Goal: Task Accomplishment & Management: Complete application form

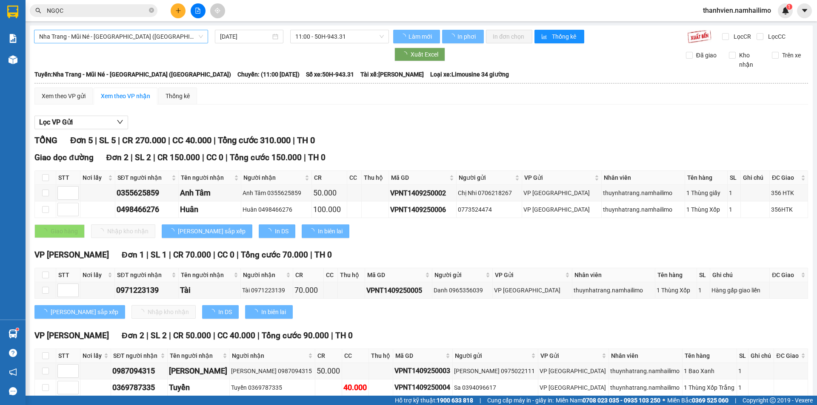
click at [151, 33] on span "Nha Trang - Mũi Né - [GEOGRAPHIC_DATA] ([GEOGRAPHIC_DATA])" at bounding box center [121, 36] width 164 height 13
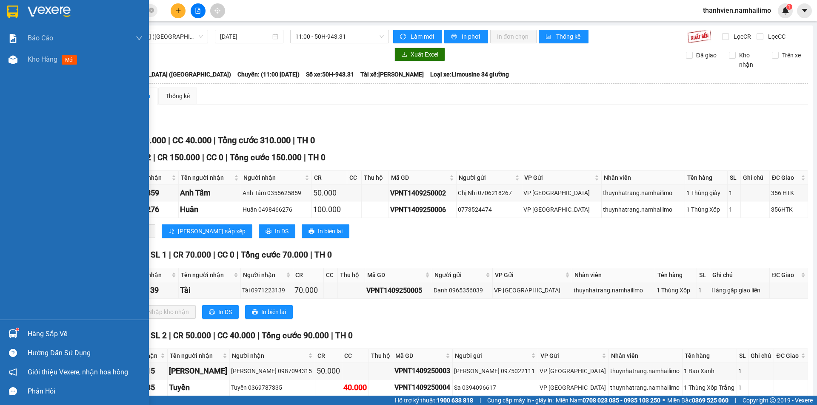
click at [8, 155] on div "Báo cáo Báo cáo dòng tiền (trạm) Doanh số tạo đơn theo VP gửi (trạm) Kho hàng m…" at bounding box center [74, 174] width 149 height 292
click at [38, 55] on span "Kho hàng" at bounding box center [43, 59] width 30 height 8
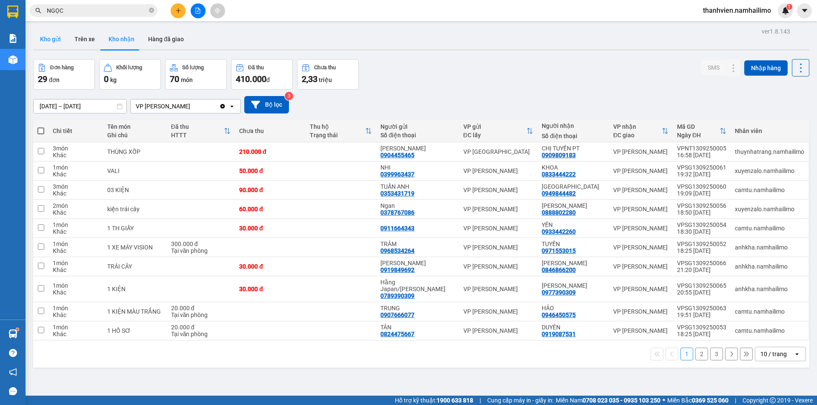
click at [59, 42] on button "Kho gửi" at bounding box center [50, 39] width 34 height 20
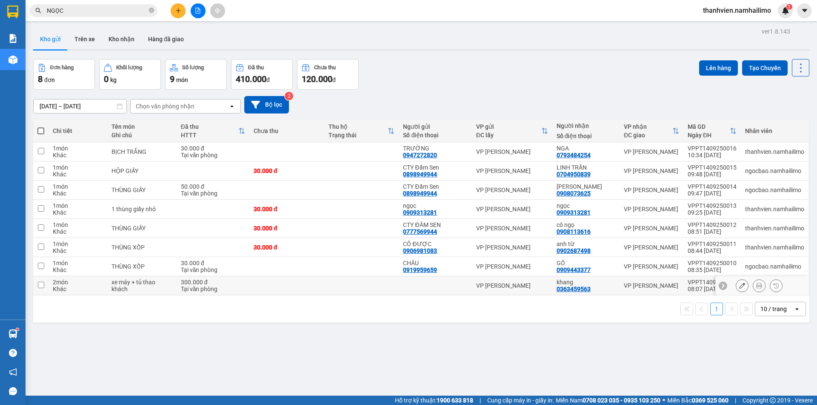
click at [697, 284] on div "VPPT1409250009" at bounding box center [711, 282] width 49 height 7
checkbox input "true"
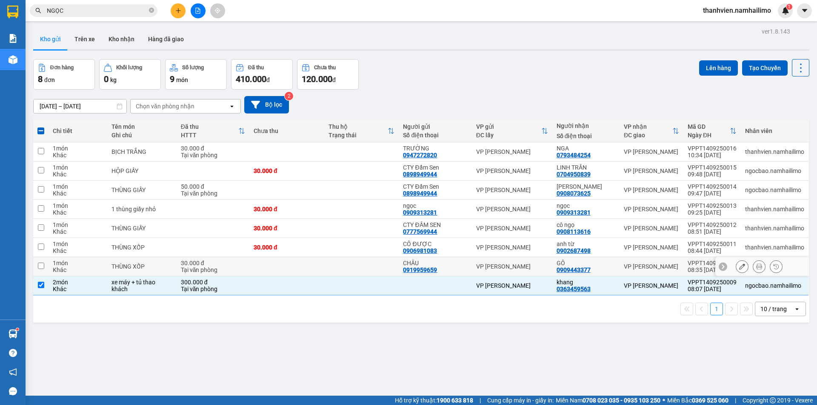
click at [693, 268] on div "08:35 [DATE]" at bounding box center [711, 270] width 49 height 7
checkbox input "true"
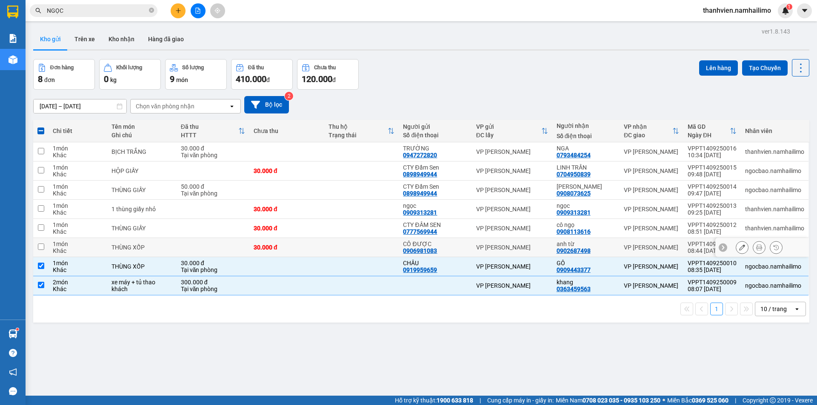
click at [692, 250] on div "08:44 [DATE]" at bounding box center [711, 251] width 49 height 7
checkbox input "true"
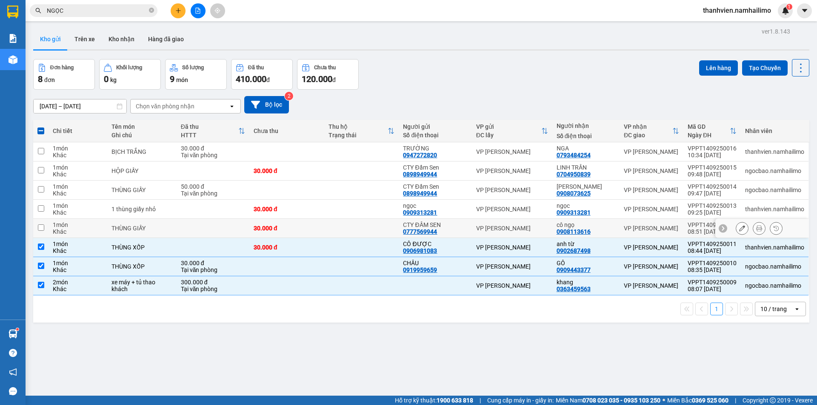
click at [691, 229] on div "08:51 [DATE]" at bounding box center [711, 231] width 49 height 7
checkbox input "true"
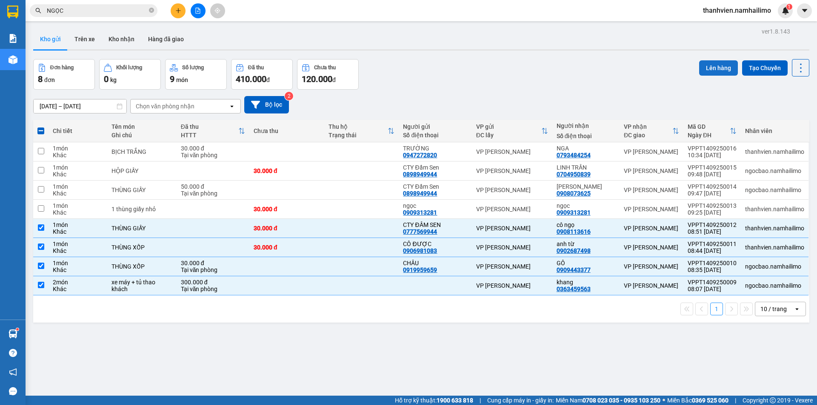
click at [718, 70] on button "Lên hàng" at bounding box center [718, 67] width 39 height 15
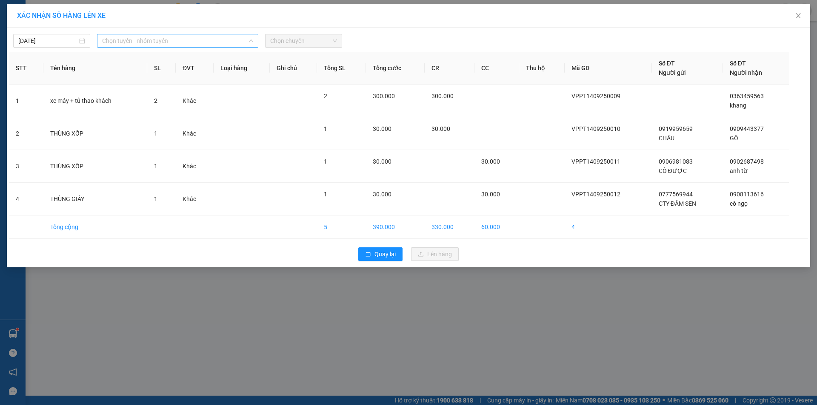
click at [190, 39] on span "Chọn tuyến - nhóm tuyến" at bounding box center [177, 40] width 151 height 13
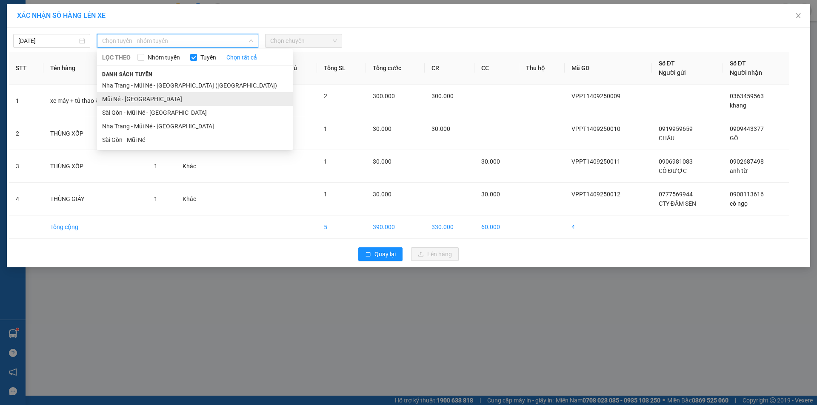
click at [134, 100] on li "Mũi Né - [GEOGRAPHIC_DATA]" at bounding box center [195, 99] width 196 height 14
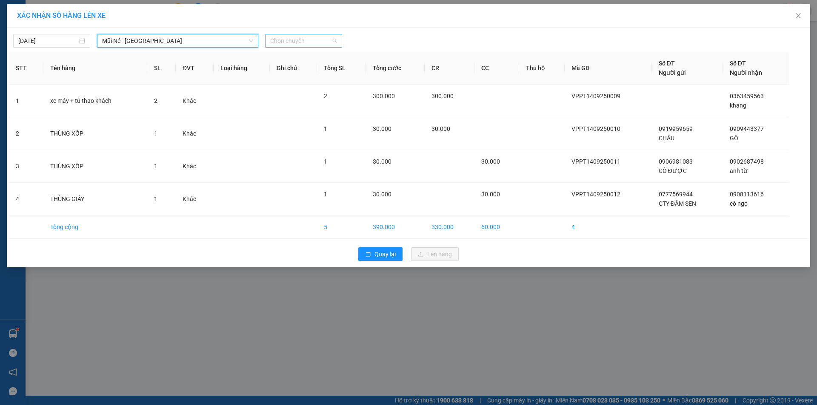
click at [316, 42] on span "Chọn chuyến" at bounding box center [303, 40] width 67 height 13
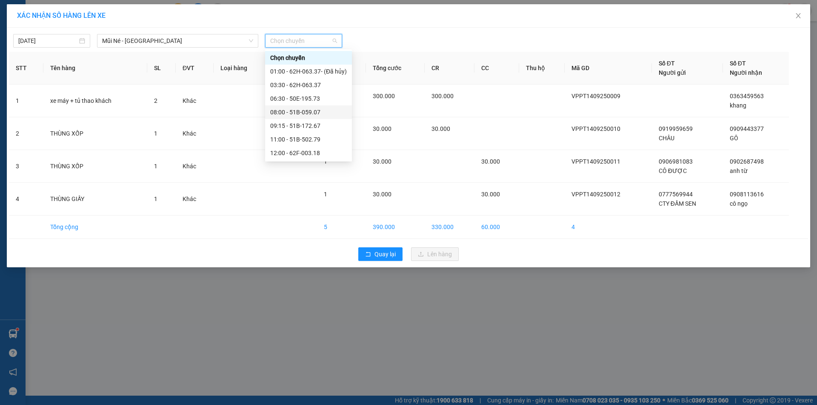
click at [322, 114] on div "08:00 - 51B-059.07" at bounding box center [308, 112] width 77 height 9
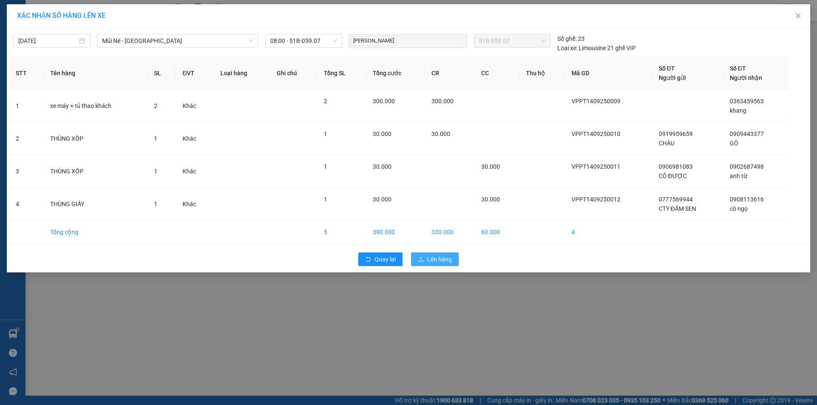
click at [430, 260] on span "Lên hàng" at bounding box center [439, 259] width 25 height 9
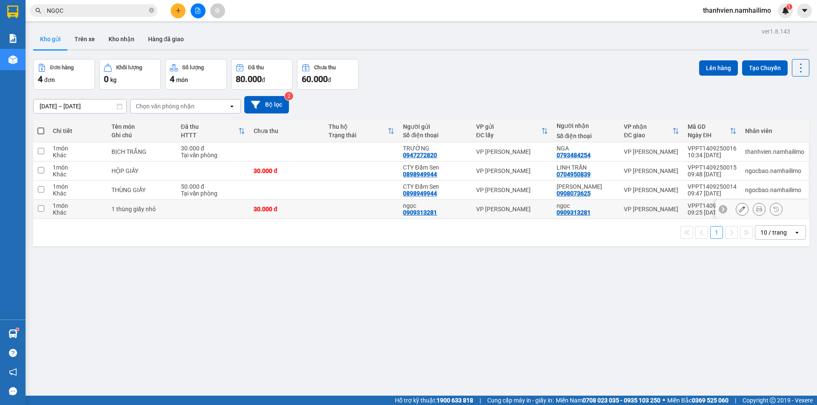
click at [673, 211] on div "VP [PERSON_NAME]" at bounding box center [651, 209] width 55 height 7
checkbox input "true"
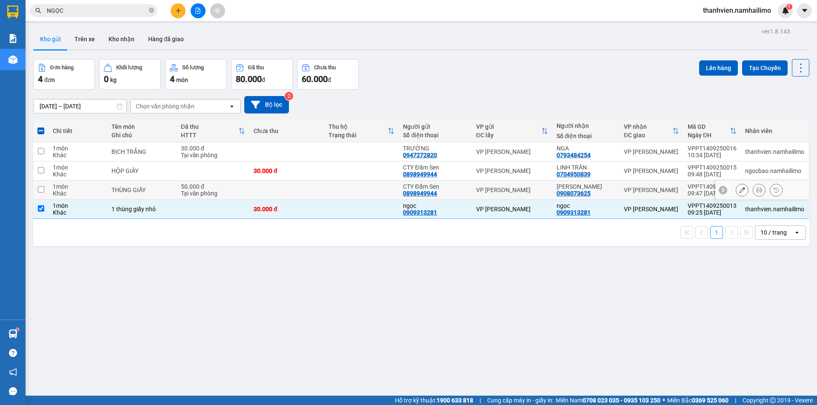
click at [677, 191] on td "VP [PERSON_NAME]" at bounding box center [651, 190] width 64 height 19
checkbox input "true"
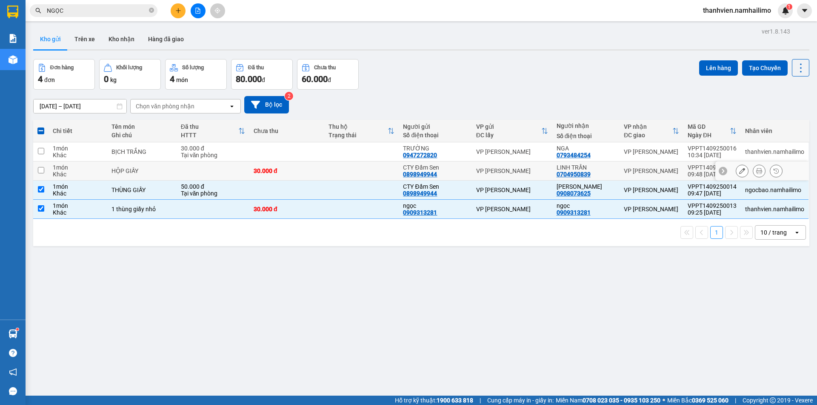
click at [678, 173] on td "VP [PERSON_NAME]" at bounding box center [651, 171] width 64 height 19
checkbox input "true"
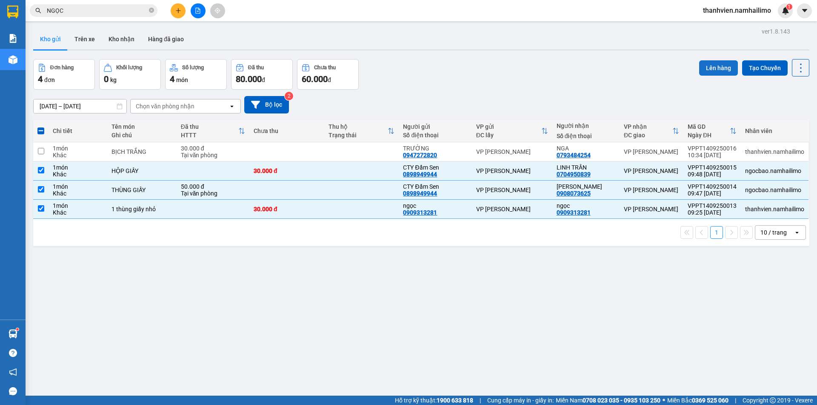
click at [708, 64] on button "Lên hàng" at bounding box center [718, 67] width 39 height 15
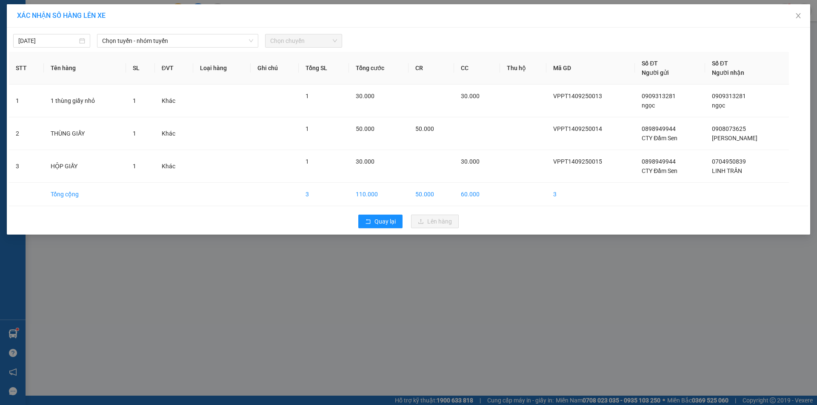
click at [197, 34] on div "[DATE] Chọn tuyến - nhóm tuyến Chọn chuyến" at bounding box center [408, 39] width 799 height 18
click at [191, 37] on span "Chọn tuyến - nhóm tuyến" at bounding box center [177, 40] width 151 height 13
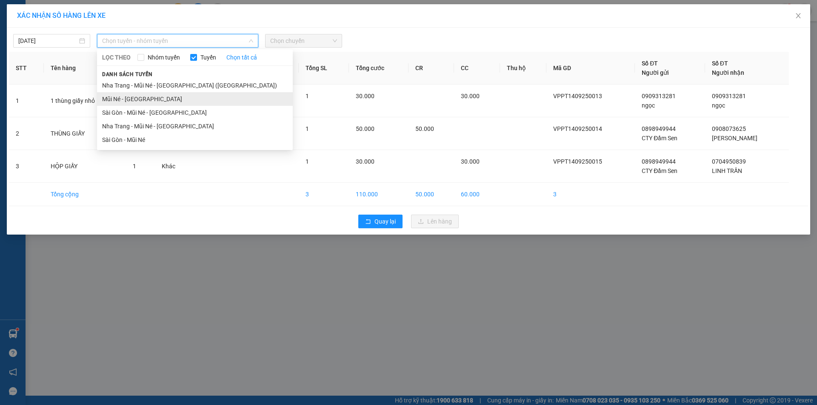
click at [139, 100] on li "Mũi Né - [GEOGRAPHIC_DATA]" at bounding box center [195, 99] width 196 height 14
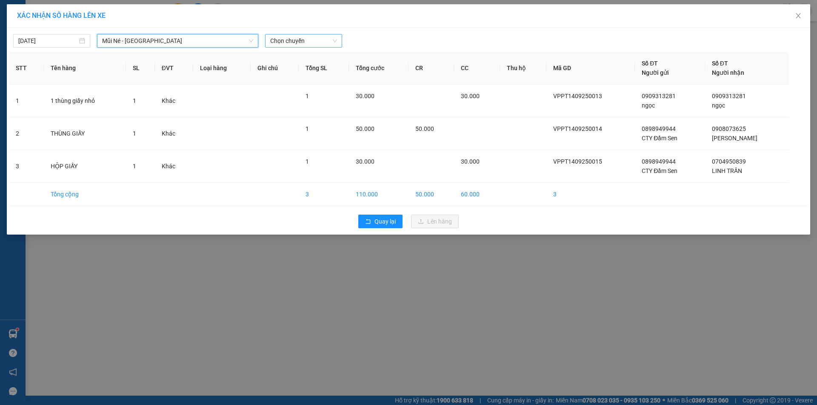
click at [316, 42] on span "Chọn chuyến" at bounding box center [303, 40] width 67 height 13
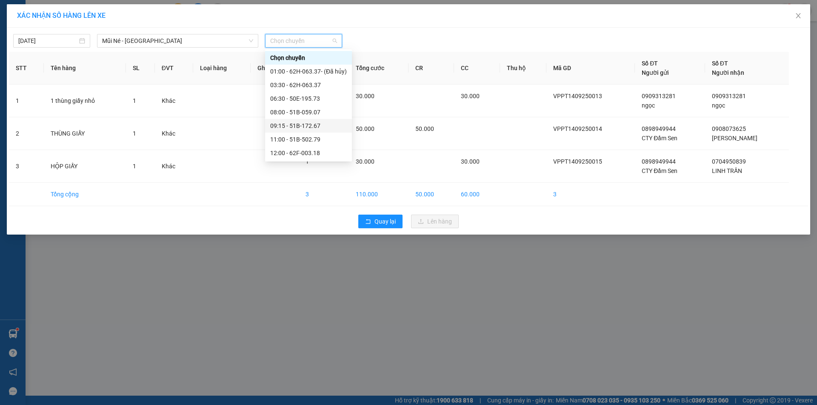
click at [316, 127] on div "09:15 - 51B-172.67" at bounding box center [308, 125] width 77 height 9
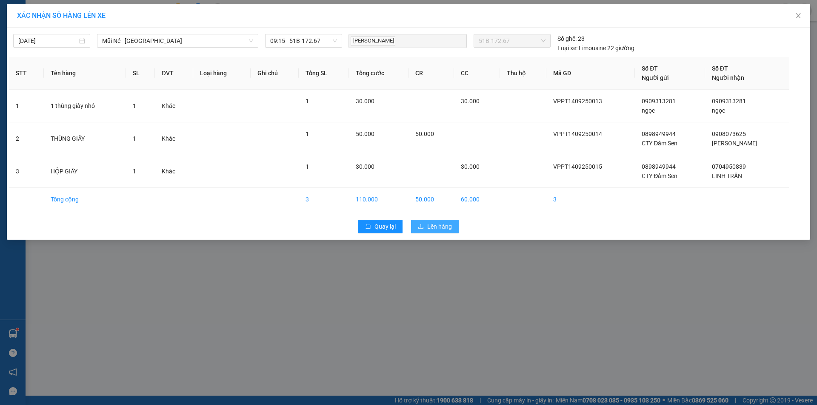
click at [431, 223] on span "Lên hàng" at bounding box center [439, 226] width 25 height 9
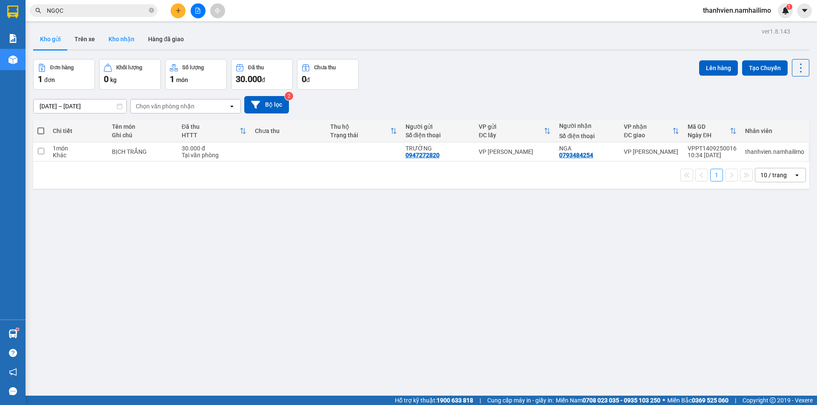
click at [125, 37] on button "Kho nhận" at bounding box center [122, 39] width 40 height 20
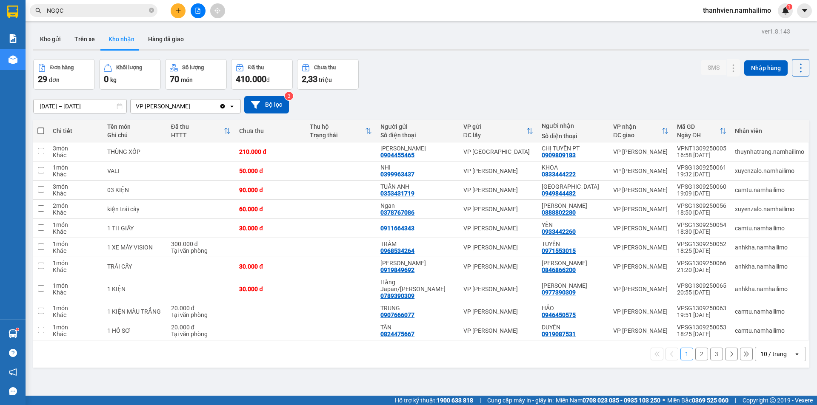
click at [190, 9] on div at bounding box center [198, 10] width 64 height 15
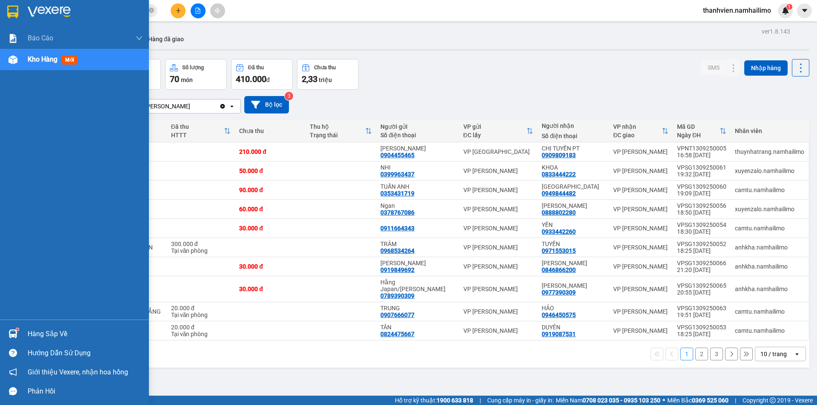
click at [21, 63] on div "Kho hàng mới" at bounding box center [74, 59] width 149 height 21
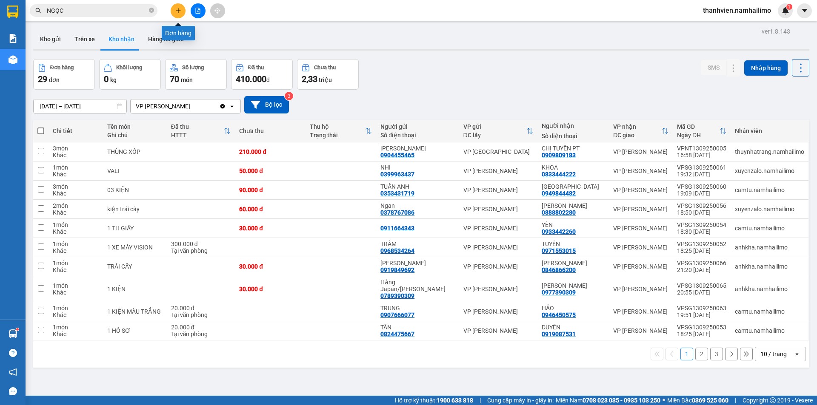
click at [180, 11] on icon "plus" at bounding box center [178, 10] width 5 height 0
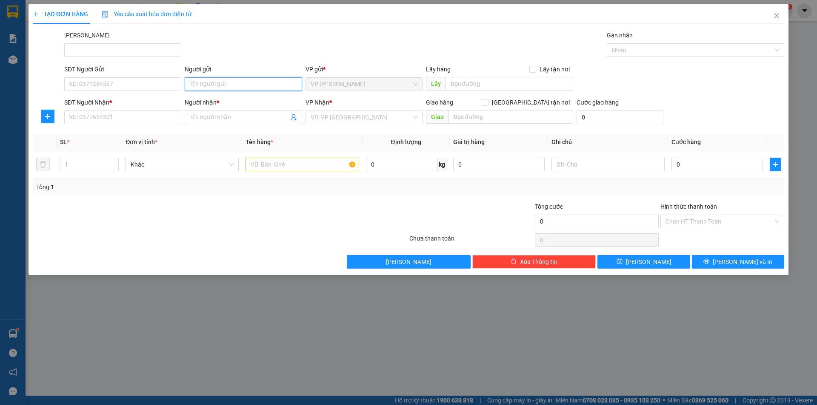
click at [217, 86] on input "Người gửi" at bounding box center [243, 84] width 117 height 14
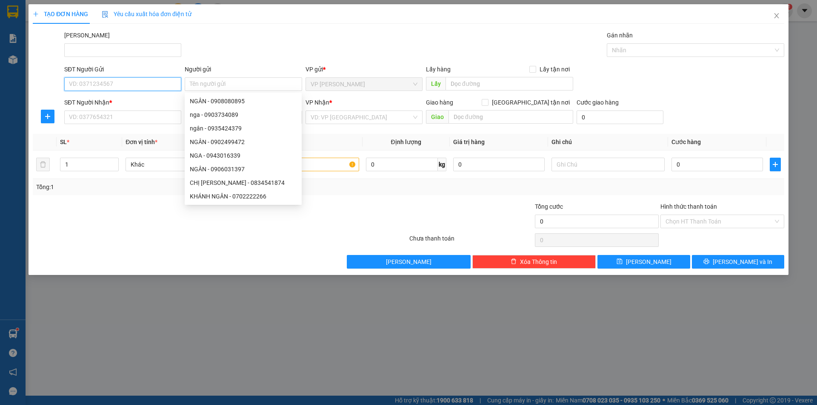
click at [145, 83] on input "SĐT Người Gửi" at bounding box center [122, 84] width 117 height 14
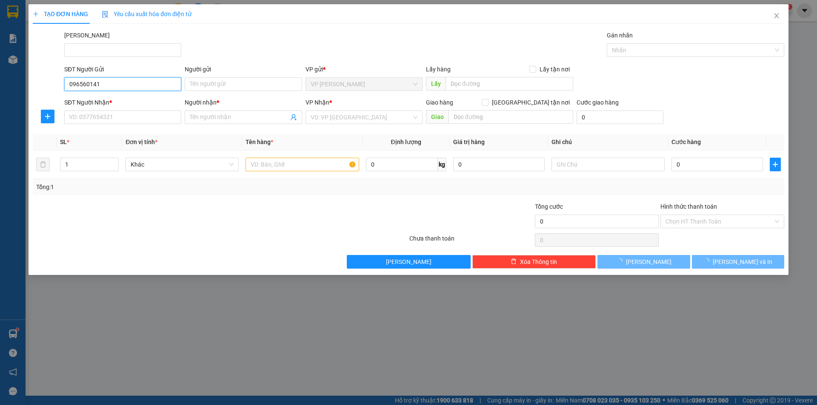
type input "0965601417"
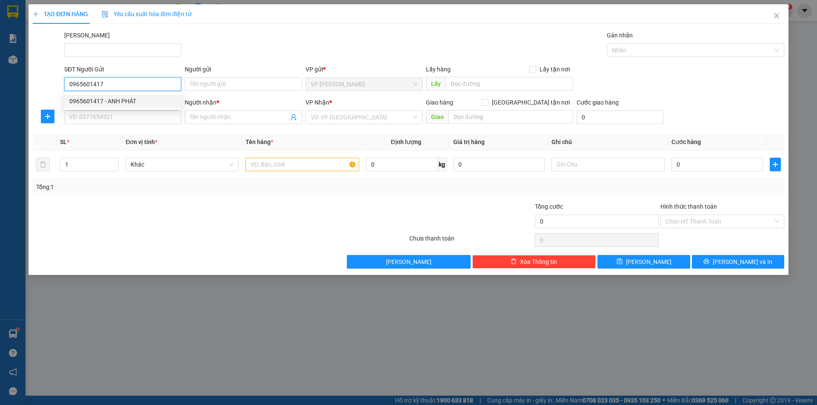
click at [142, 100] on div "0965601417 - ANH PHÁT" at bounding box center [122, 101] width 107 height 9
type input "ANH PHÁT"
type input "0353000874"
type input "HUYỀN"
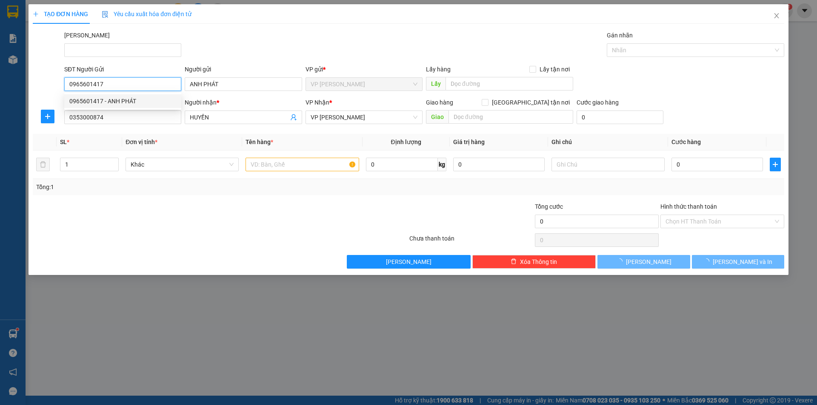
type input "30.000"
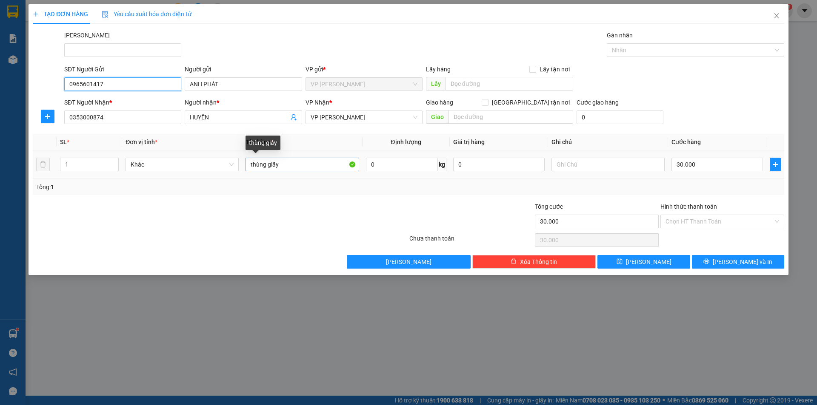
type input "0965601417"
drag, startPoint x: 288, startPoint y: 165, endPoint x: 229, endPoint y: 165, distance: 58.7
click at [229, 165] on tr "1 Khác thùng giấy 0 kg 0 30.000" at bounding box center [408, 165] width 751 height 29
type input "bịch đồ"
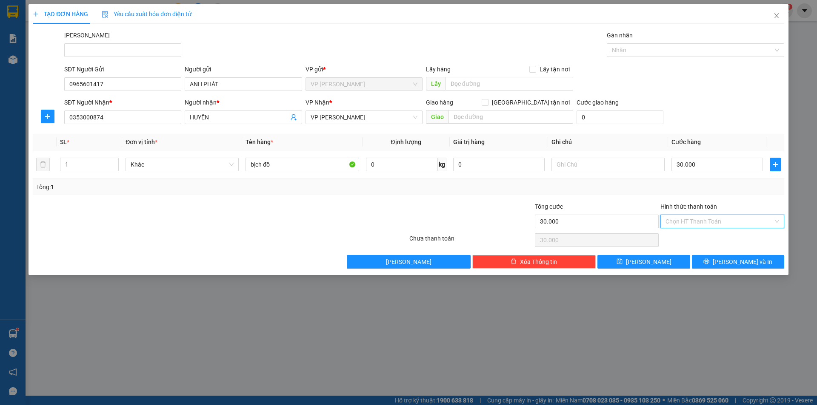
click at [708, 221] on input "Hình thức thanh toán" at bounding box center [719, 221] width 108 height 13
click at [707, 239] on div "Tại văn phòng" at bounding box center [722, 238] width 114 height 9
type input "0"
click at [706, 259] on button "[PERSON_NAME] và In" at bounding box center [738, 262] width 92 height 14
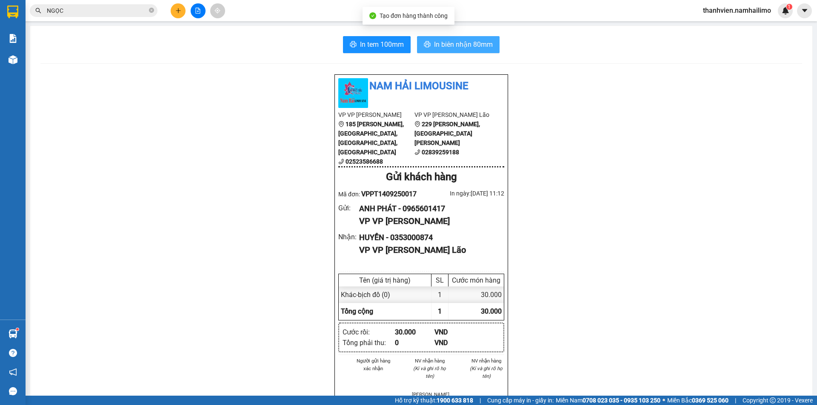
click at [440, 37] on button "In biên nhận 80mm" at bounding box center [458, 44] width 83 height 17
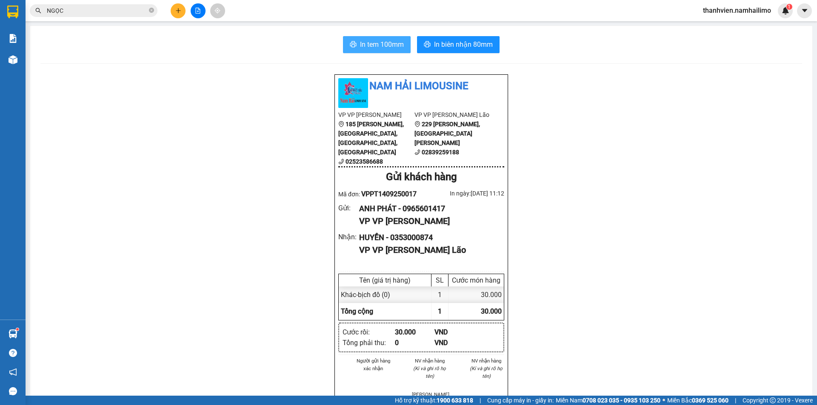
click at [391, 41] on span "In tem 100mm" at bounding box center [382, 44] width 44 height 11
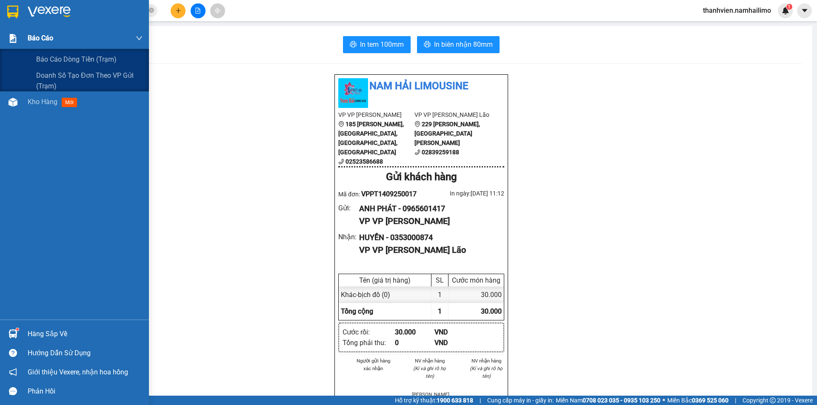
click at [46, 35] on span "Báo cáo" at bounding box center [41, 38] width 26 height 11
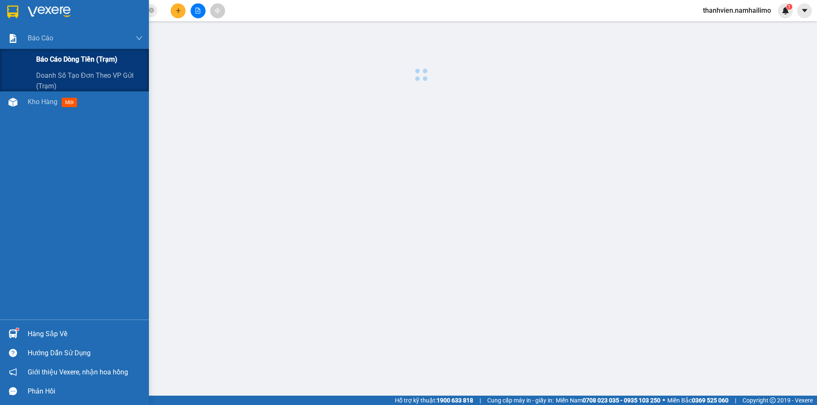
click at [56, 60] on span "Báo cáo dòng tiền (trạm)" at bounding box center [76, 59] width 81 height 11
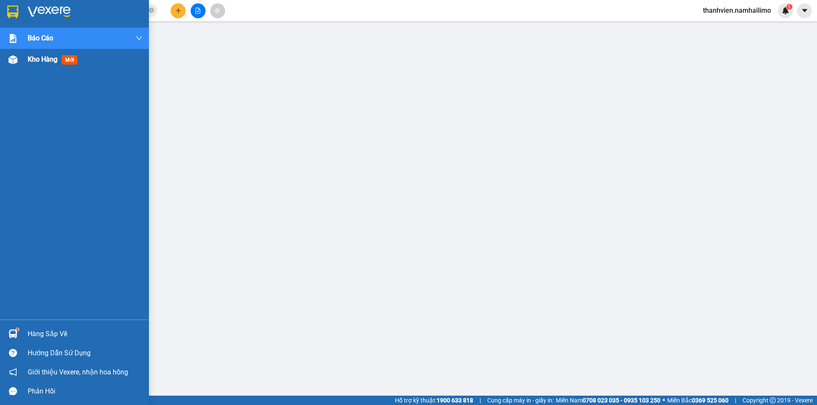
click at [20, 60] on div at bounding box center [13, 59] width 15 height 15
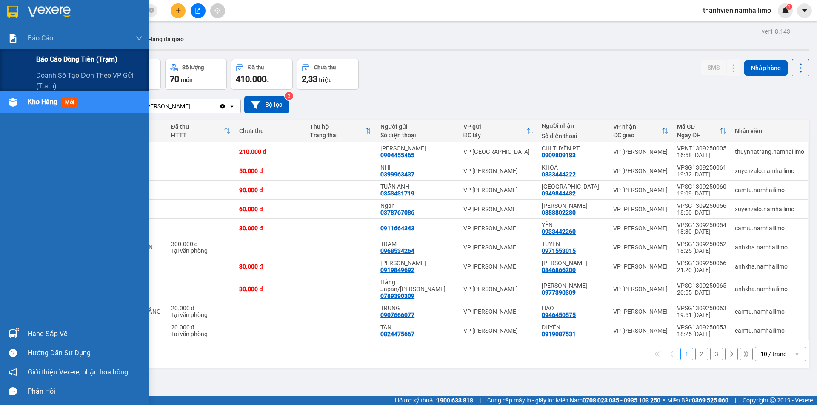
click at [61, 58] on span "Báo cáo dòng tiền (trạm)" at bounding box center [76, 59] width 81 height 11
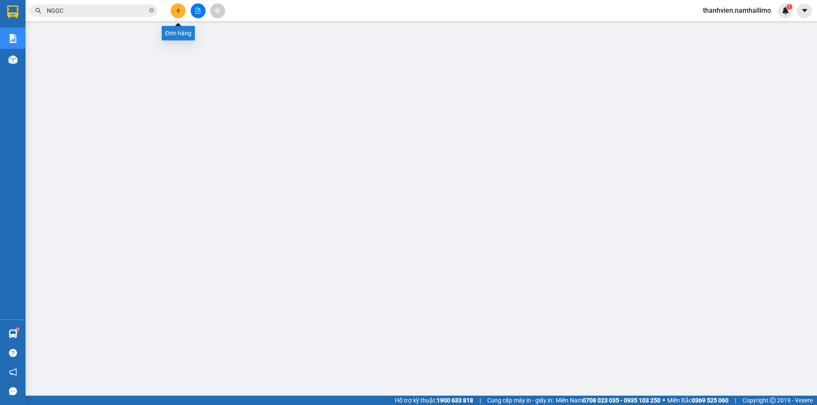
click at [178, 11] on icon "plus" at bounding box center [178, 10] width 0 height 5
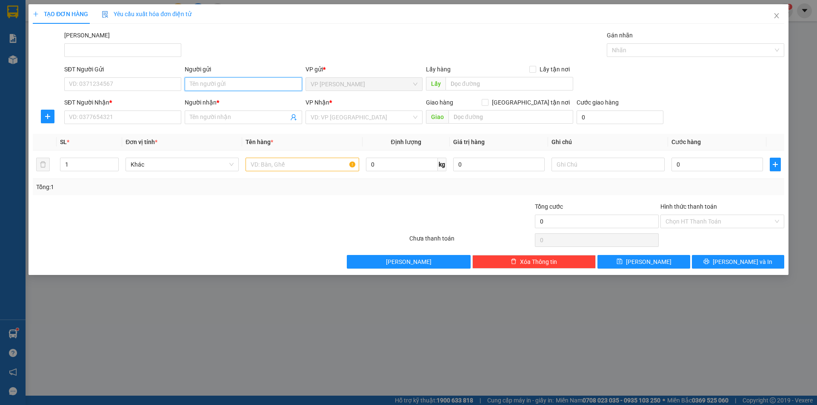
click at [216, 82] on input "Người gửi" at bounding box center [243, 84] width 117 height 14
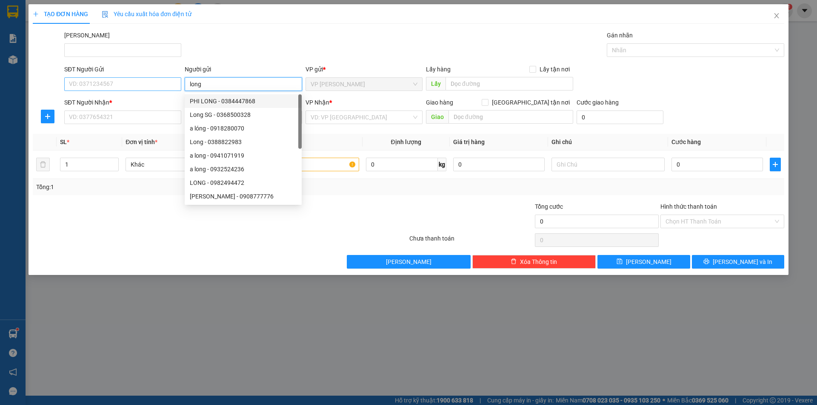
type input "long"
click at [107, 82] on input "SĐT Người Gửi" at bounding box center [122, 84] width 117 height 14
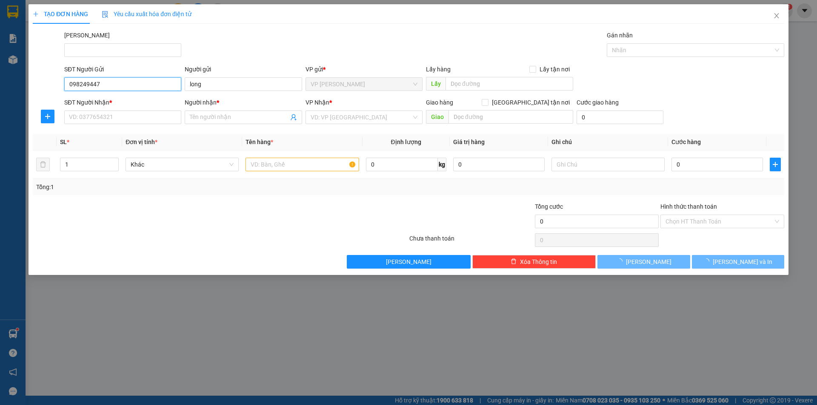
type input "0982494472"
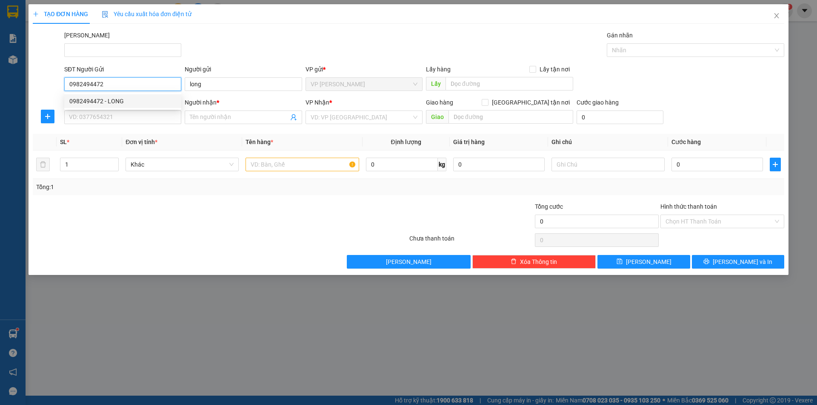
click at [123, 98] on div "0982494472 - LONG" at bounding box center [122, 101] width 107 height 9
type input "LONG"
type input "0353000874"
type input "HUYỀN"
type input "40.000"
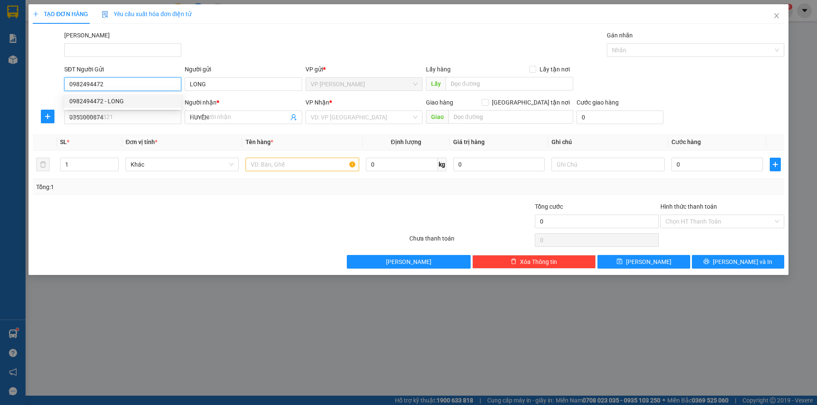
type input "40.000"
type input "0982494472"
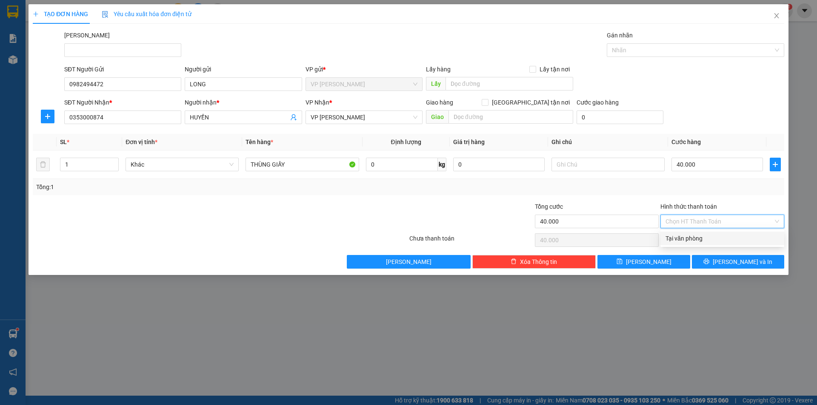
click at [732, 225] on input "Hình thức thanh toán" at bounding box center [719, 221] width 108 height 13
drag, startPoint x: 730, startPoint y: 240, endPoint x: 737, endPoint y: 248, distance: 10.6
click at [730, 241] on div "Tại văn phòng" at bounding box center [722, 238] width 114 height 9
type input "0"
click at [713, 265] on button "[PERSON_NAME] và In" at bounding box center [738, 262] width 92 height 14
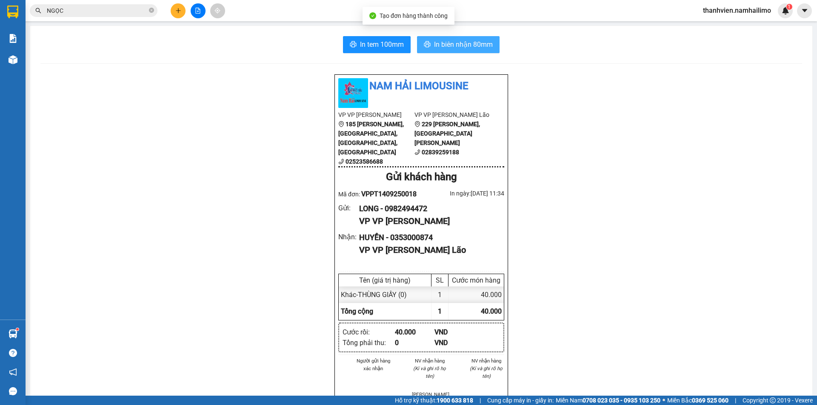
click at [475, 44] on span "In biên nhận 80mm" at bounding box center [463, 44] width 59 height 11
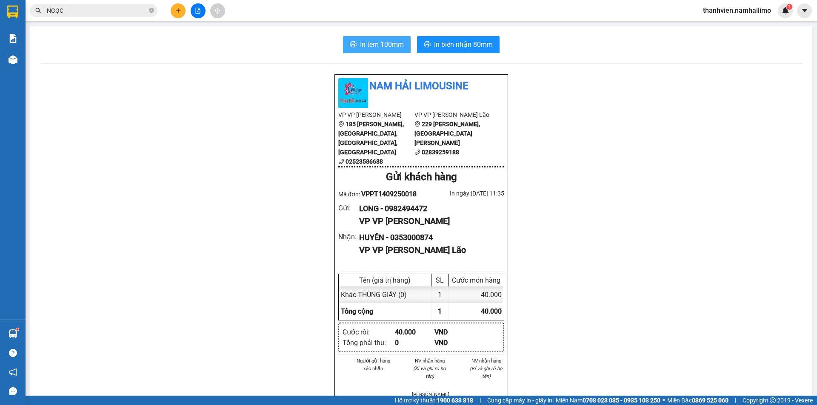
click at [392, 43] on span "In tem 100mm" at bounding box center [382, 44] width 44 height 11
click at [179, 14] on button at bounding box center [178, 10] width 15 height 15
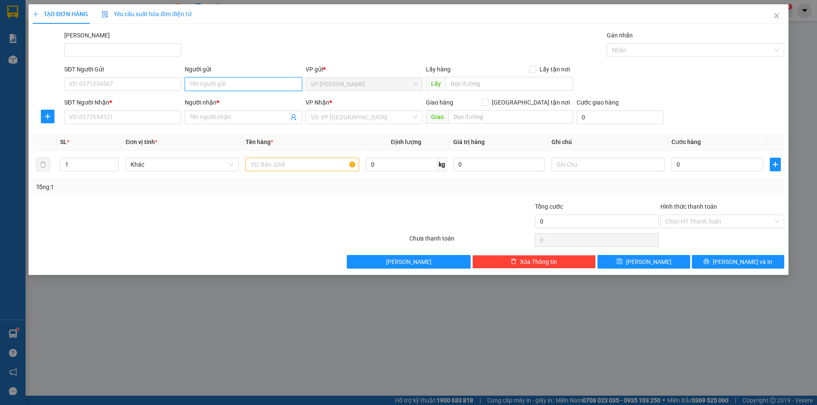
click at [222, 80] on input "Người gửi" at bounding box center [243, 84] width 117 height 14
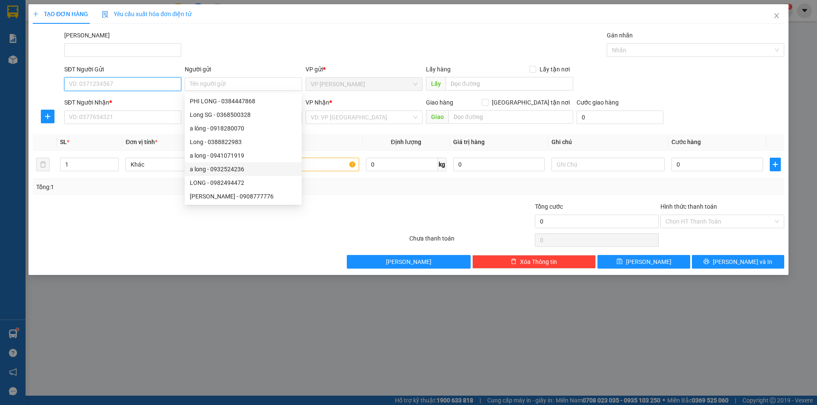
click at [141, 81] on input "SĐT Người Gửi" at bounding box center [122, 84] width 117 height 14
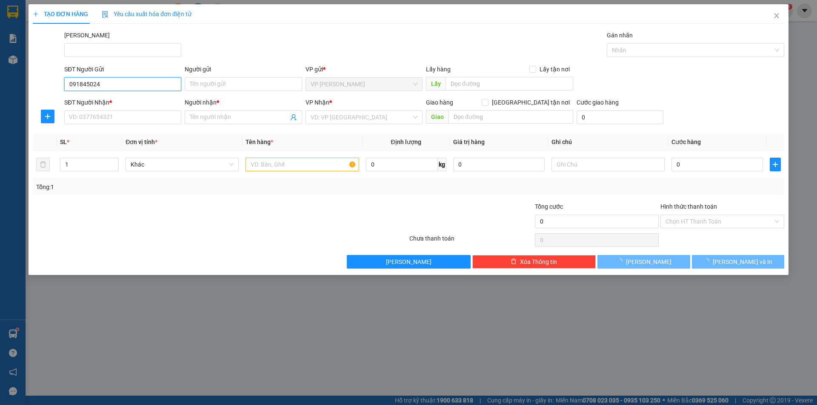
type input "0918450249"
click at [144, 100] on div "0918450249 - CHỊ [PERSON_NAME]" at bounding box center [122, 101] width 107 height 9
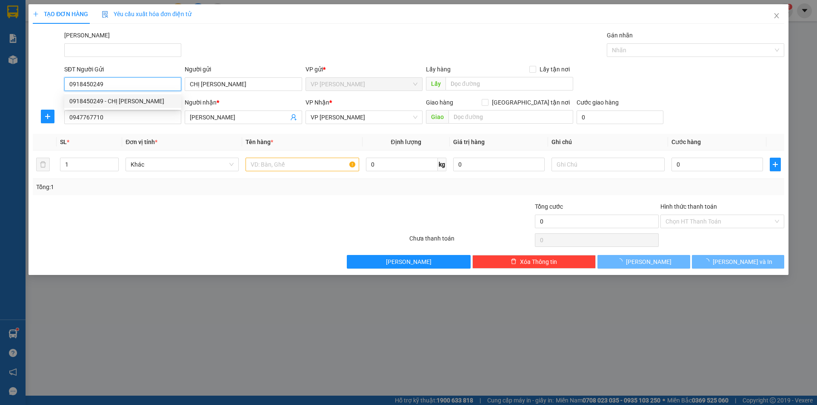
type input "CHỊ [PERSON_NAME]"
type input "0947767710"
type input "[PERSON_NAME]"
type input "30.000"
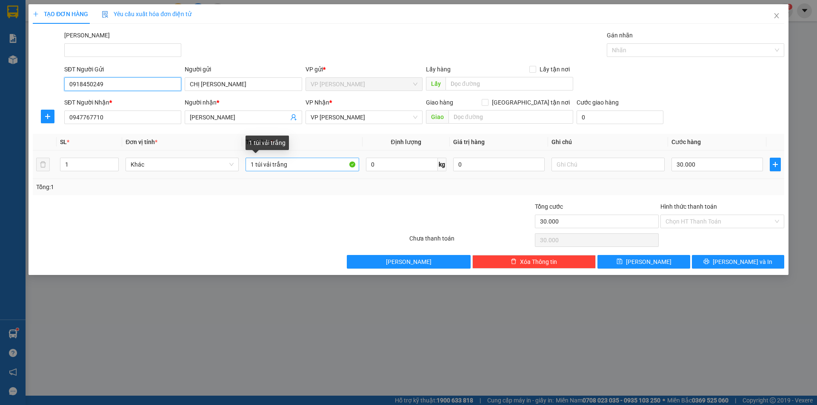
type input "0918450249"
click at [303, 166] on input "1 túi vải trắng" at bounding box center [301, 165] width 113 height 14
type input "1 túi xanh"
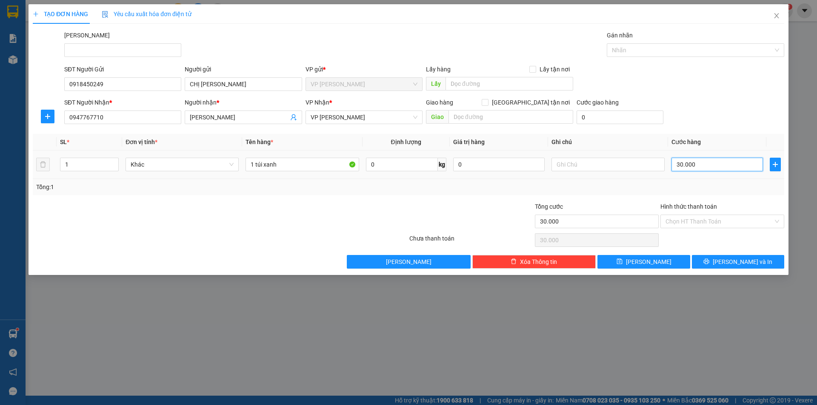
click at [705, 166] on input "30.000" at bounding box center [716, 165] width 91 height 14
type input "4"
type input "40"
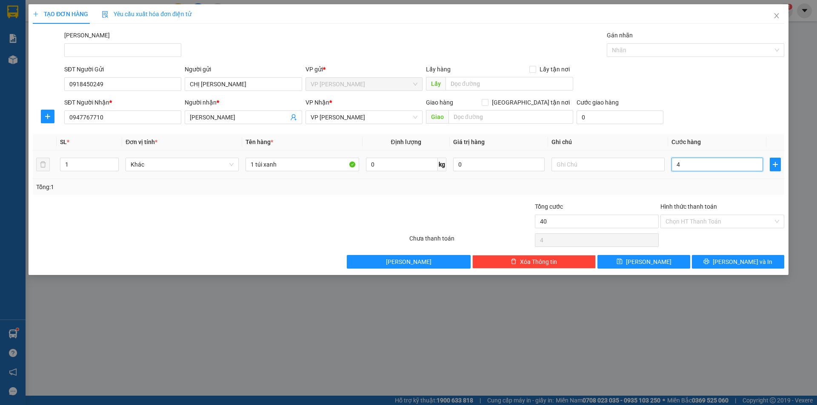
type input "40"
type input "40.000"
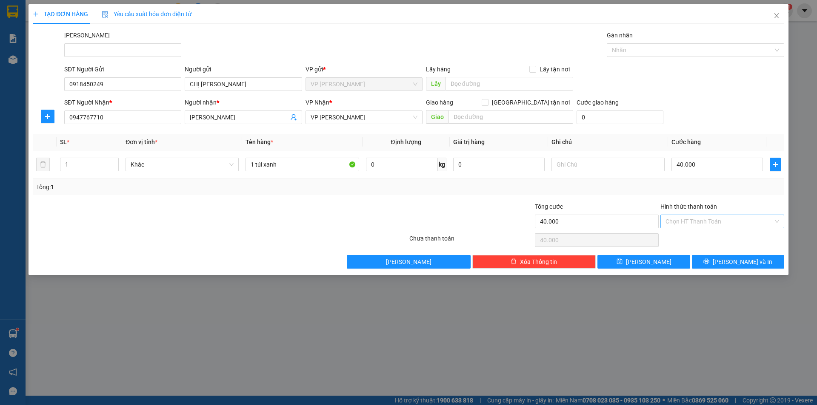
click at [724, 223] on input "Hình thức thanh toán" at bounding box center [719, 221] width 108 height 13
click at [712, 233] on div "Tại văn phòng" at bounding box center [722, 239] width 124 height 14
type input "0"
click at [733, 259] on span "[PERSON_NAME] và In" at bounding box center [743, 261] width 60 height 9
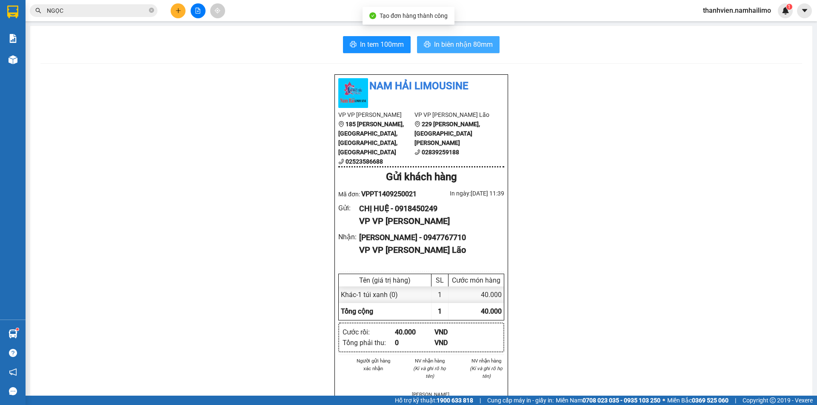
click at [477, 40] on span "In biên nhận 80mm" at bounding box center [463, 44] width 59 height 11
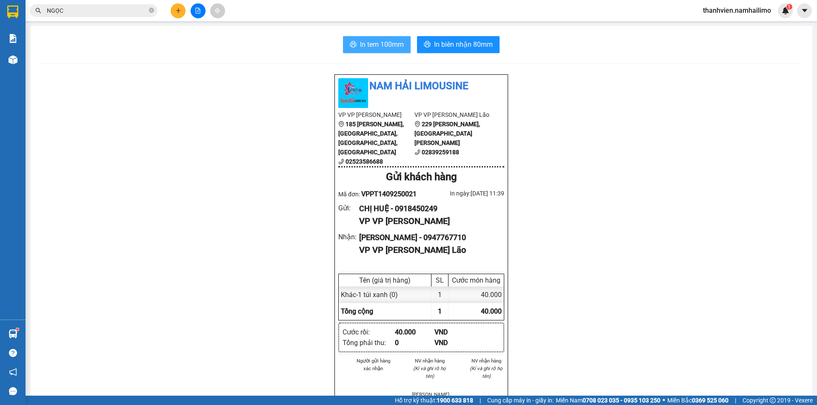
click at [399, 46] on span "In tem 100mm" at bounding box center [382, 44] width 44 height 11
